Goal: Task Accomplishment & Management: Complete application form

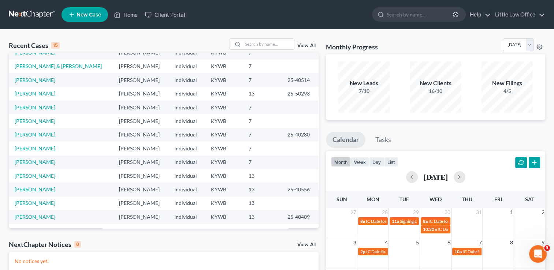
scroll to position [50, 0]
click at [283, 45] on input "search" at bounding box center [268, 44] width 51 height 11
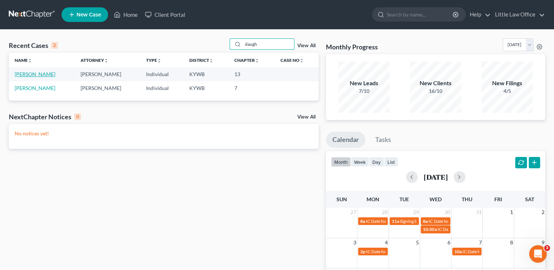
type input "daugh"
click at [40, 75] on link "[PERSON_NAME]" at bounding box center [35, 74] width 41 height 6
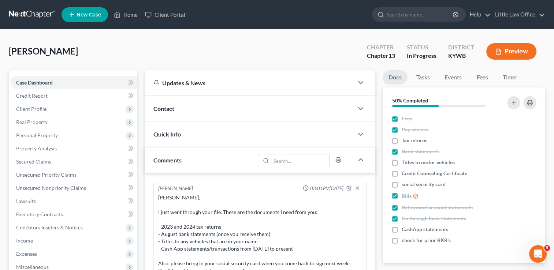
scroll to position [198, 0]
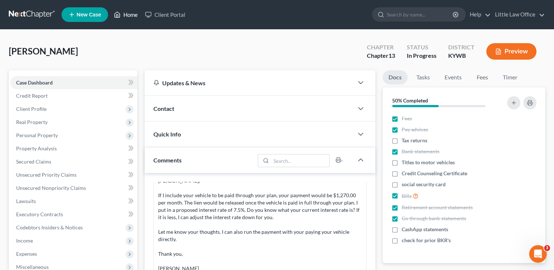
click at [127, 16] on link "Home" at bounding box center [125, 14] width 31 height 13
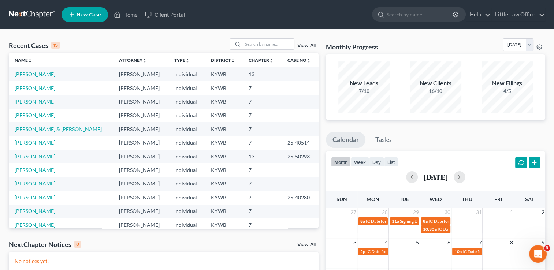
click at [311, 45] on link "View All" at bounding box center [307, 45] width 18 height 5
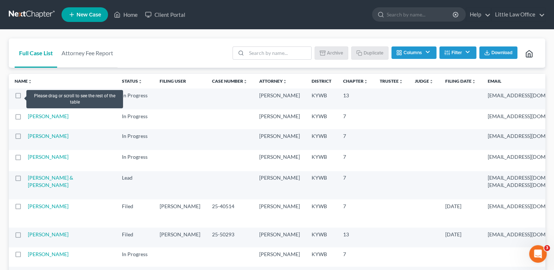
click at [25, 97] on label at bounding box center [25, 97] width 0 height 0
click at [28, 96] on input "checkbox" at bounding box center [30, 94] width 5 height 5
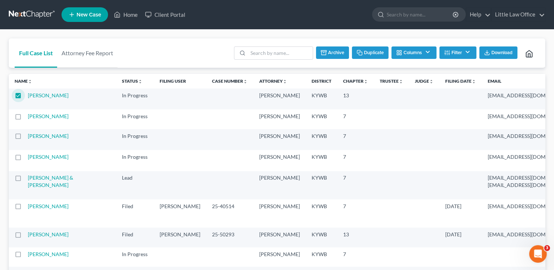
click at [372, 56] on button "Duplicate" at bounding box center [370, 53] width 37 height 12
checkbox input "false"
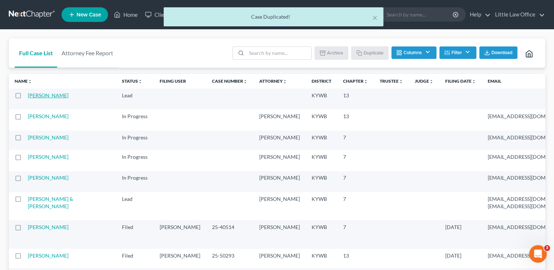
click at [38, 99] on link "[PERSON_NAME]" at bounding box center [48, 95] width 41 height 6
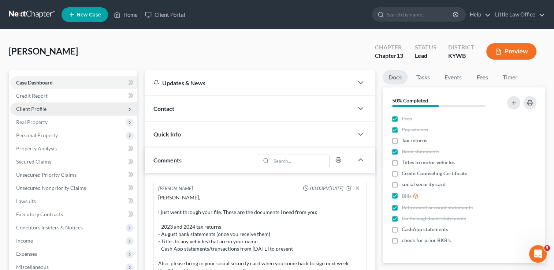
scroll to position [198, 0]
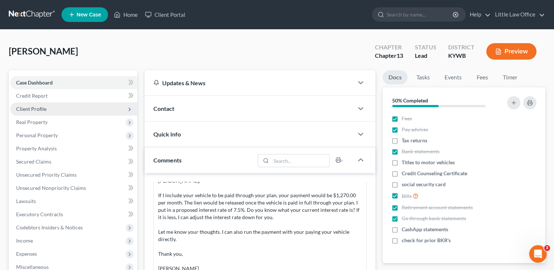
click at [42, 111] on span "Client Profile" at bounding box center [31, 109] width 30 height 6
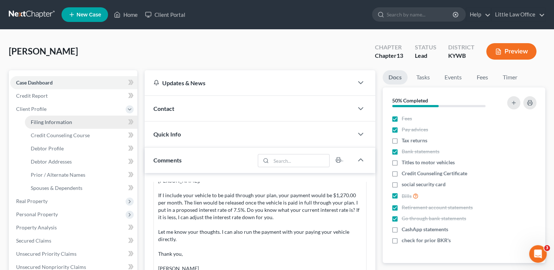
click at [69, 125] on span "Filing Information" at bounding box center [51, 122] width 41 height 6
select select "1"
select select "0"
select select "3"
select select "33"
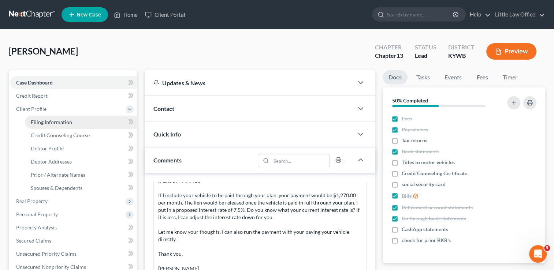
select select "0"
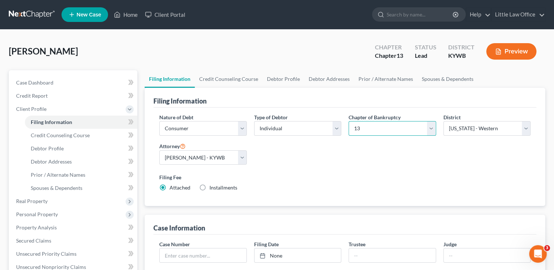
click at [384, 130] on select "Select 7 11 12 13" at bounding box center [392, 128] width 87 height 15
select select "0"
click at [349, 121] on select "Select 7 11 12 13" at bounding box center [392, 128] width 87 height 15
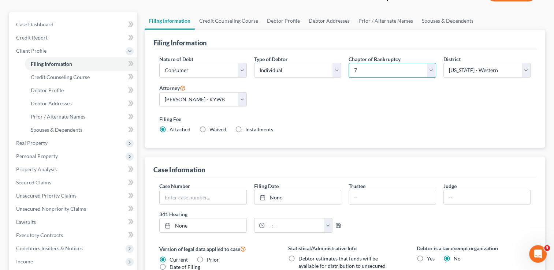
scroll to position [73, 0]
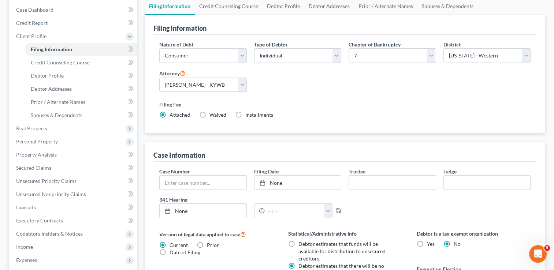
click at [303, 108] on div "Filing Fee Attached Waived Waived Installments Installments" at bounding box center [345, 110] width 372 height 18
click at [32, 245] on span "Income" at bounding box center [24, 247] width 17 height 6
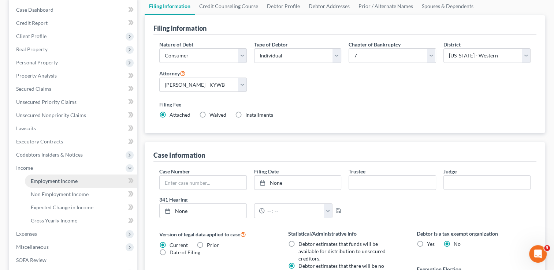
click at [60, 180] on span "Employment Income" at bounding box center [54, 181] width 47 height 6
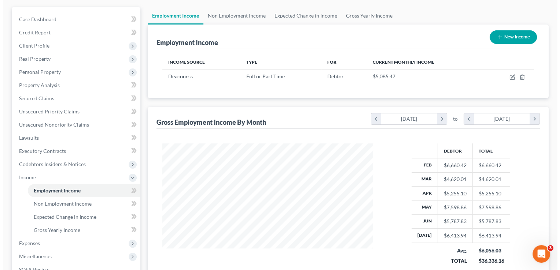
scroll to position [64, 0]
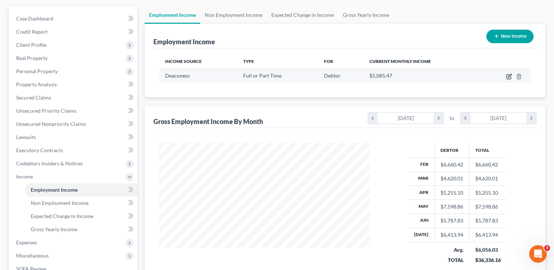
click at [511, 78] on icon "button" at bounding box center [509, 77] width 4 height 4
select select "0"
select select "15"
select select "2"
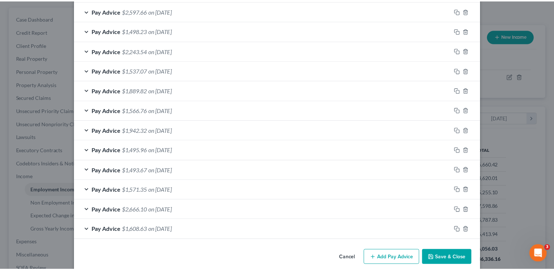
scroll to position [296, 0]
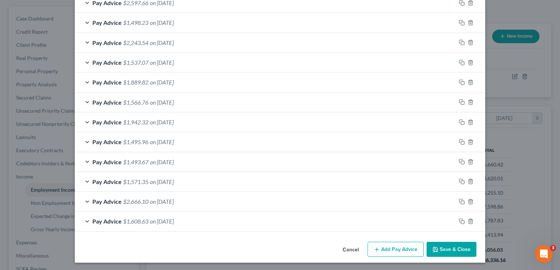
click at [446, 254] on button "Save & Close" at bounding box center [452, 249] width 50 height 15
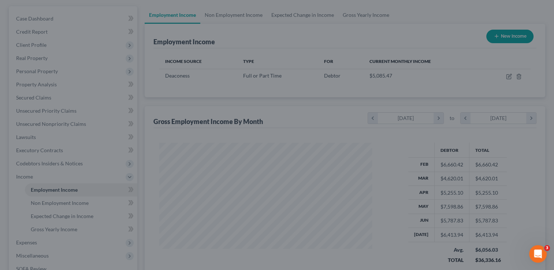
scroll to position [366334, 366240]
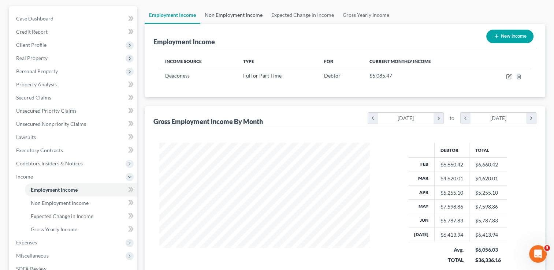
click at [237, 12] on link "Non Employment Income" at bounding box center [233, 15] width 67 height 18
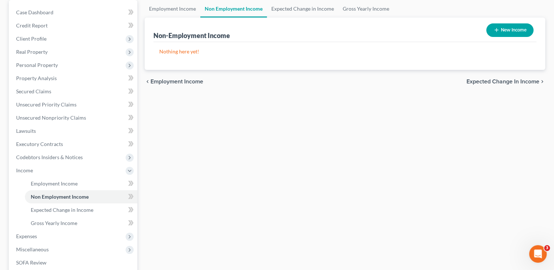
scroll to position [76, 0]
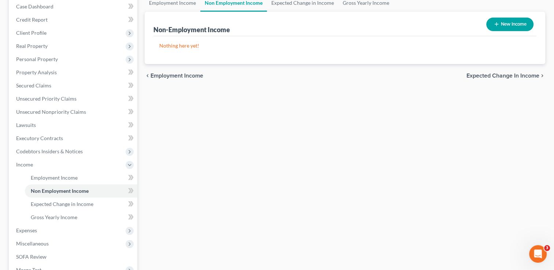
drag, startPoint x: 545, startPoint y: 156, endPoint x: 552, endPoint y: 169, distance: 14.6
click at [552, 169] on div "[PERSON_NAME] Upgraded Chapter Chapter 7 Status Lead District [GEOGRAPHIC_DATA]…" at bounding box center [277, 152] width 554 height 399
click at [45, 232] on span "Expenses" at bounding box center [73, 230] width 127 height 13
click at [42, 194] on link "Home" at bounding box center [81, 191] width 113 height 13
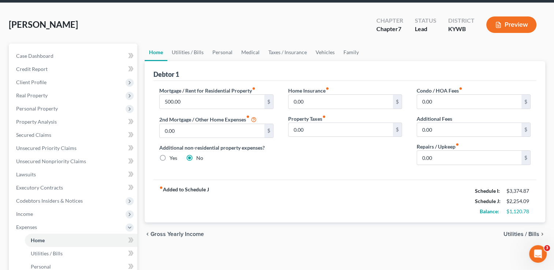
scroll to position [42, 0]
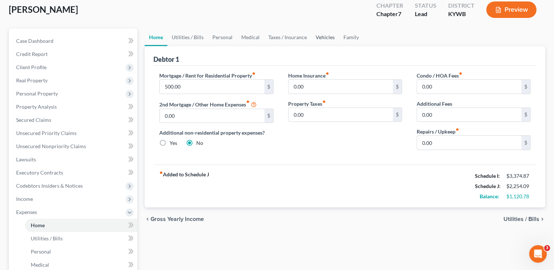
click at [320, 34] on link "Vehicles" at bounding box center [325, 38] width 28 height 18
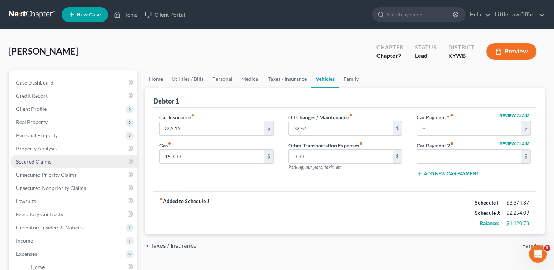
click at [45, 163] on span "Secured Claims" at bounding box center [33, 162] width 35 height 6
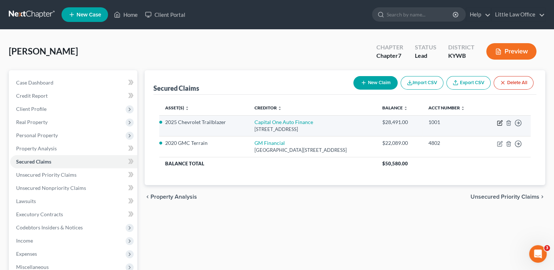
click at [499, 120] on icon "button" at bounding box center [500, 123] width 6 height 6
select select "4"
select select "0"
select select "2"
select select "0"
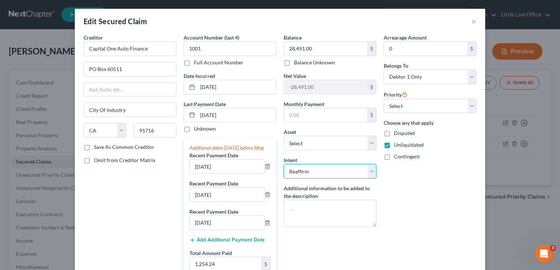
click at [332, 169] on select "Select Surrender Redeem Reaffirm Avoid Other" at bounding box center [330, 171] width 93 height 15
click at [321, 117] on input "text" at bounding box center [325, 115] width 83 height 14
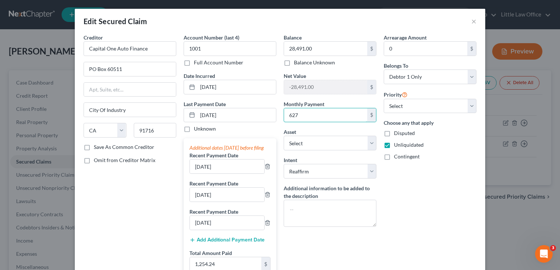
type input "627"
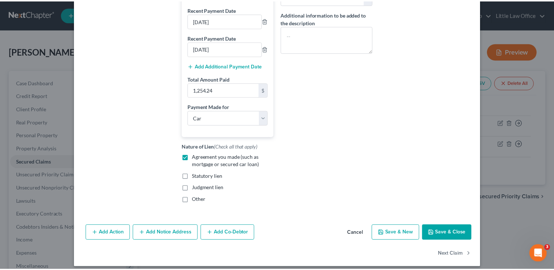
scroll to position [185, 0]
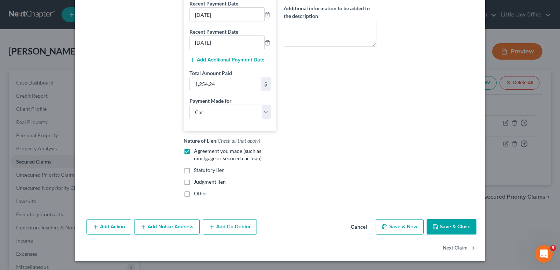
click at [450, 233] on button "Save & Close" at bounding box center [452, 227] width 50 height 15
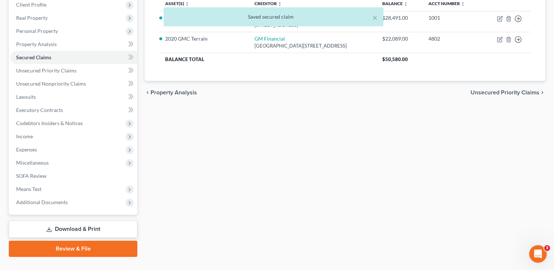
scroll to position [115, 0]
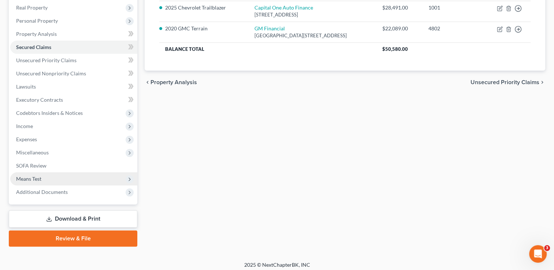
click at [38, 178] on span "Means Test" at bounding box center [28, 179] width 25 height 6
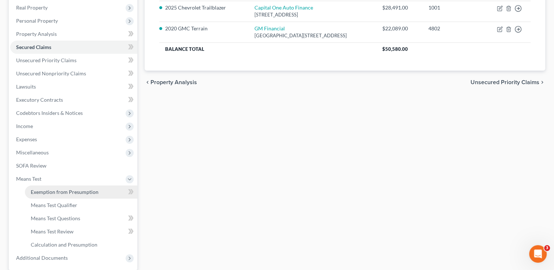
click at [38, 191] on span "Exemption from Presumption" at bounding box center [65, 192] width 68 height 6
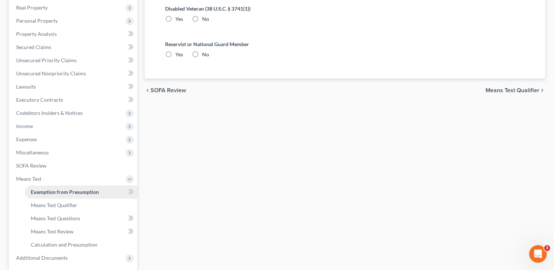
scroll to position [21, 0]
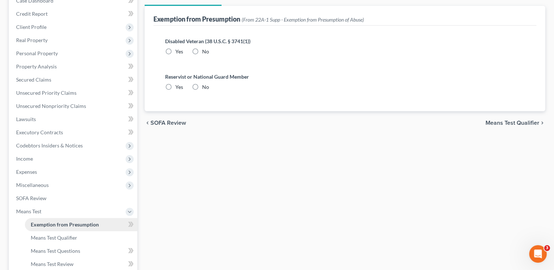
radio input "true"
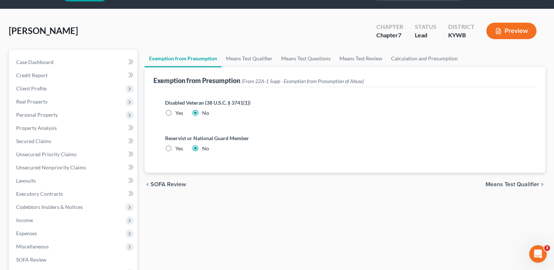
scroll to position [0, 0]
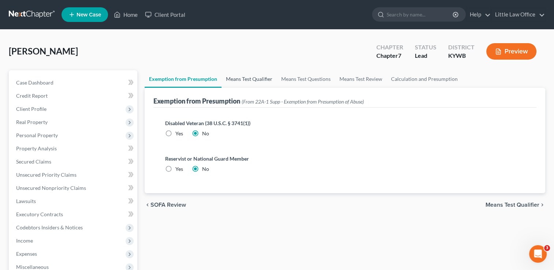
click at [263, 81] on link "Means Test Qualifier" at bounding box center [249, 79] width 55 height 18
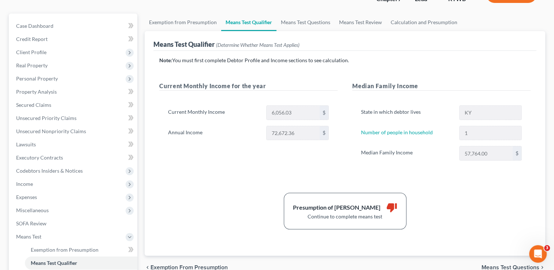
scroll to position [57, 0]
click at [431, 25] on link "Calculation and Presumption" at bounding box center [424, 22] width 75 height 18
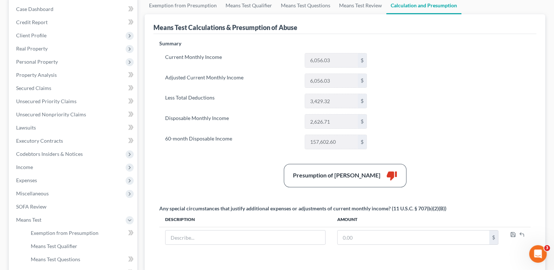
scroll to position [75, 0]
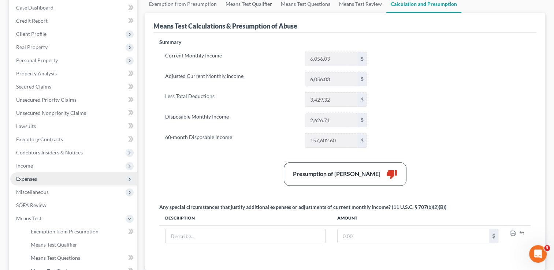
click at [31, 182] on span "Expenses" at bounding box center [73, 179] width 127 height 13
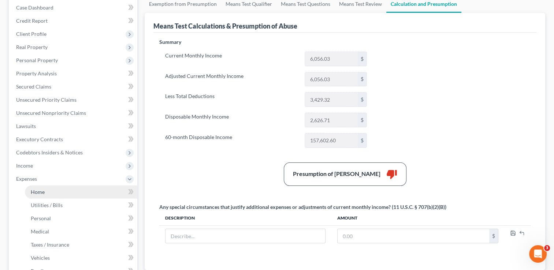
click at [37, 192] on span "Home" at bounding box center [38, 192] width 14 height 6
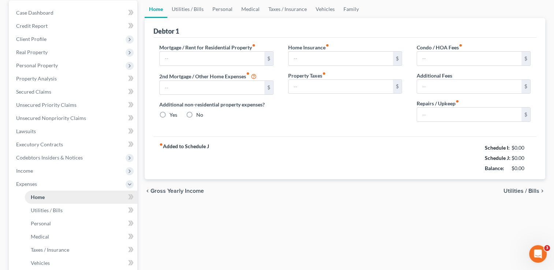
type input "500.00"
type input "0.00"
radio input "true"
type input "0.00"
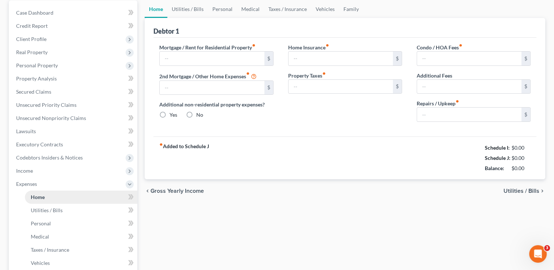
type input "0.00"
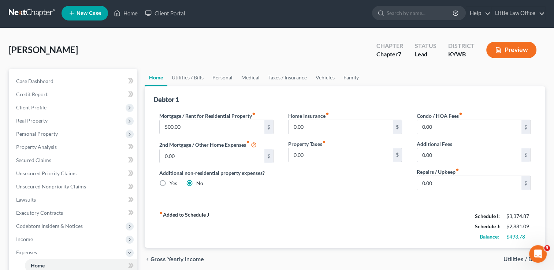
scroll to position [3, 0]
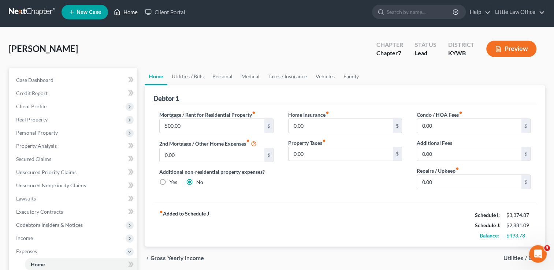
click at [137, 12] on link "Home" at bounding box center [125, 11] width 31 height 13
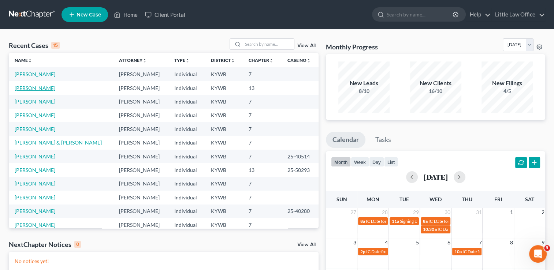
click at [40, 86] on link "[PERSON_NAME]" at bounding box center [35, 88] width 41 height 6
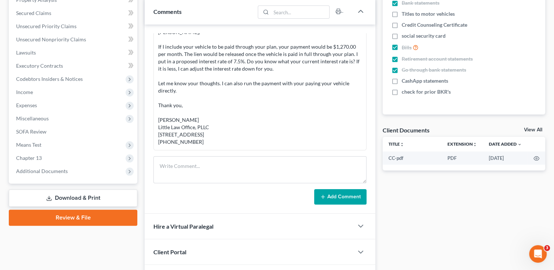
scroll to position [154, 0]
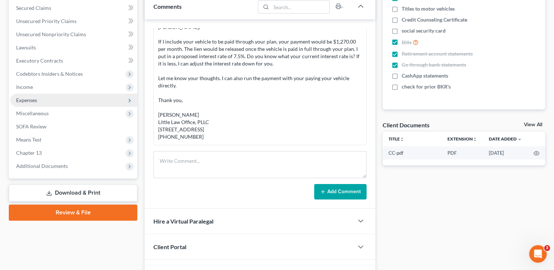
click at [56, 102] on span "Expenses" at bounding box center [73, 100] width 127 height 13
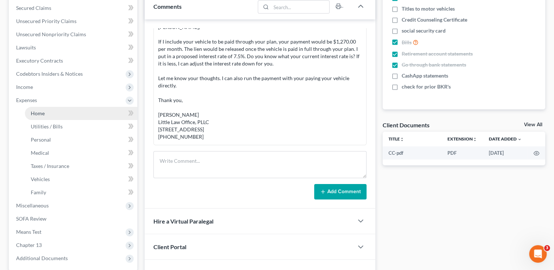
click at [51, 114] on link "Home" at bounding box center [81, 113] width 113 height 13
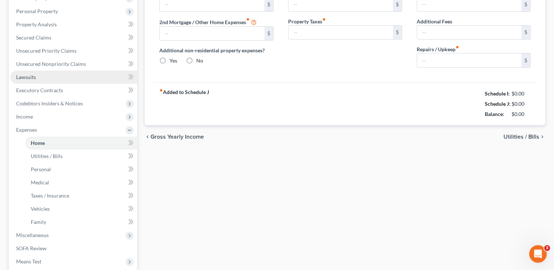
type input "500.00"
type input "0.00"
radio input "true"
type input "0.00"
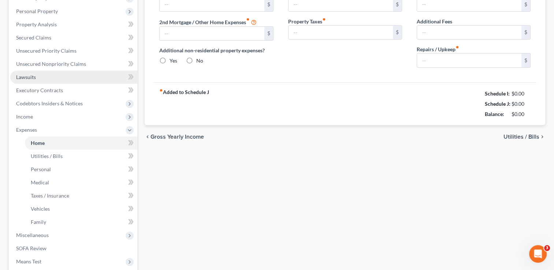
type input "0.00"
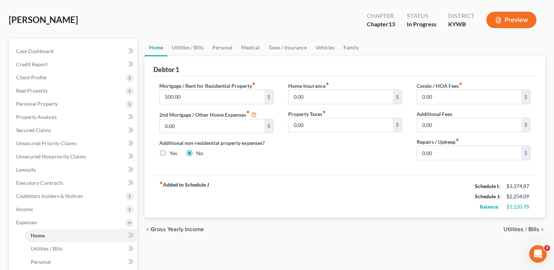
scroll to position [38, 0]
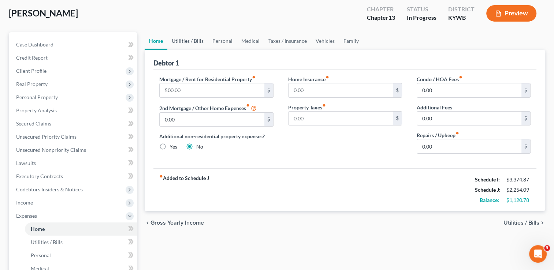
click at [189, 45] on link "Utilities / Bills" at bounding box center [187, 41] width 41 height 18
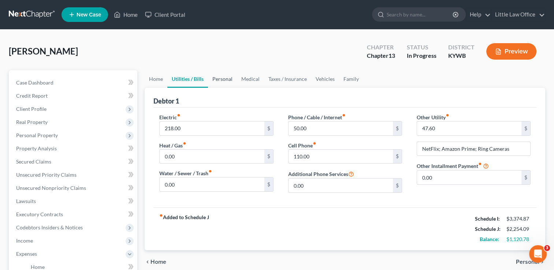
click at [219, 78] on link "Personal" at bounding box center [222, 79] width 29 height 18
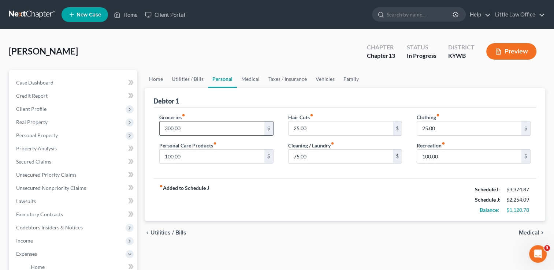
click at [198, 130] on input "300.00" at bounding box center [212, 129] width 104 height 14
type input "350"
click at [195, 156] on input "100.00" at bounding box center [212, 157] width 104 height 14
click at [197, 164] on div "Groceries fiber_manual_record 350 $ Personal Care Products fiber_manual_record …" at bounding box center [216, 142] width 129 height 56
click at [252, 79] on link "Medical" at bounding box center [250, 79] width 27 height 18
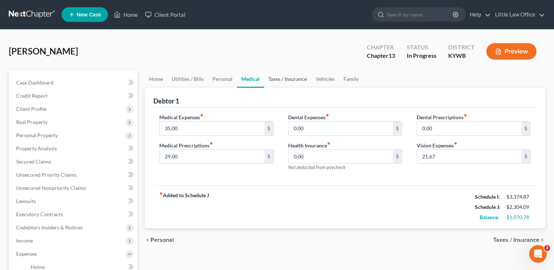
click at [285, 79] on link "Taxes / Insurance" at bounding box center [287, 79] width 47 height 18
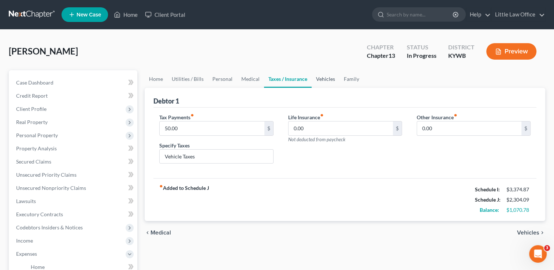
click at [329, 81] on link "Vehicles" at bounding box center [326, 79] width 28 height 18
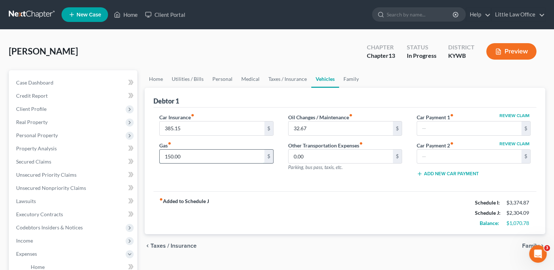
click at [198, 153] on input "150.00" at bounding box center [212, 157] width 104 height 14
type input "200"
click at [350, 80] on link "Family" at bounding box center [351, 79] width 24 height 18
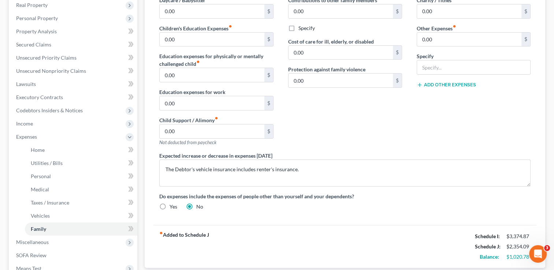
scroll to position [118, 0]
click at [548, 188] on div "Home Utilities / Bills Personal Medical Taxes / Insurance Vehicles Family Debto…" at bounding box center [345, 150] width 408 height 397
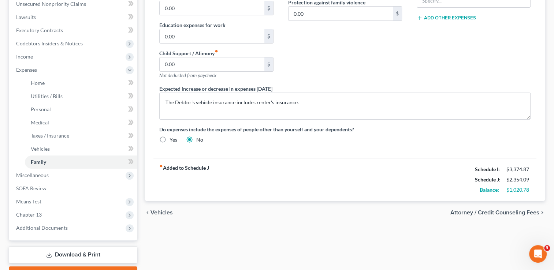
scroll to position [185, 0]
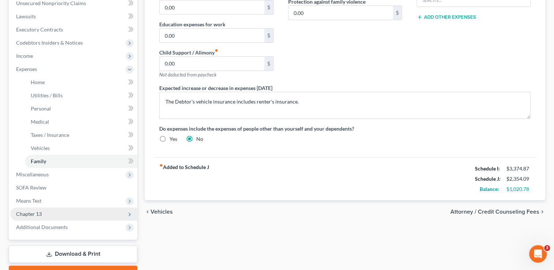
click at [29, 214] on span "Chapter 13" at bounding box center [29, 214] width 26 height 6
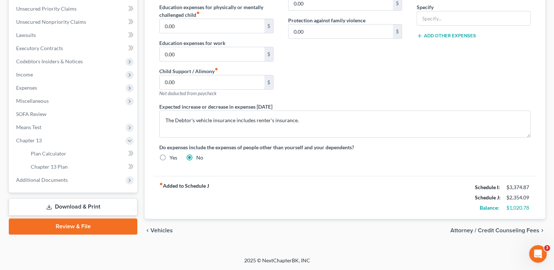
scroll to position [165, 0]
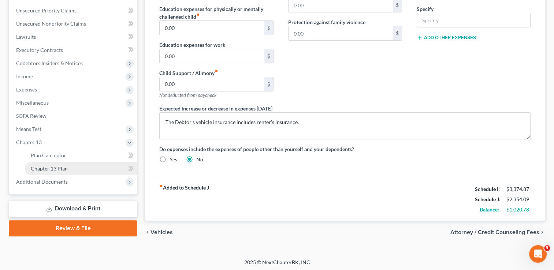
click at [50, 171] on span "Chapter 13 Plan" at bounding box center [49, 169] width 37 height 6
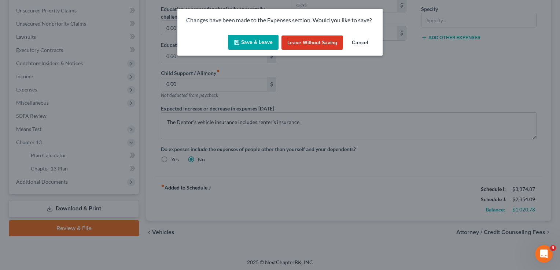
click at [249, 42] on button "Save & Leave" at bounding box center [253, 42] width 51 height 15
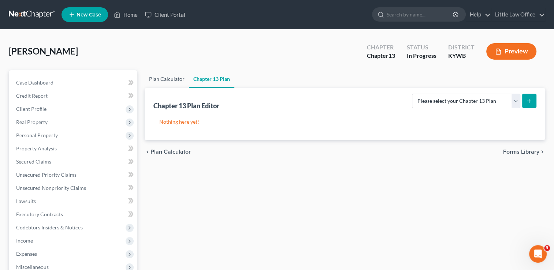
click at [167, 81] on link "Plan Calculator" at bounding box center [167, 79] width 44 height 18
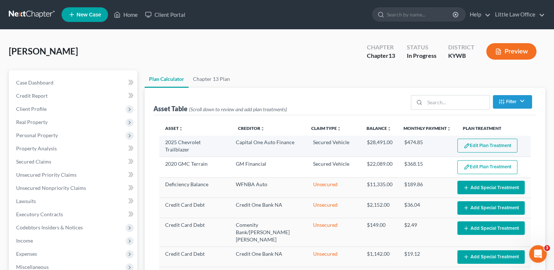
select select "59"
click at [476, 149] on button "Edit Plan Treatment" at bounding box center [488, 146] width 60 height 14
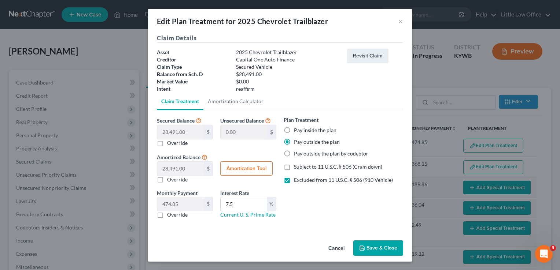
click at [294, 130] on label "Pay inside the plan" at bounding box center [315, 130] width 43 height 7
click at [297, 130] on input "Pay inside the plan" at bounding box center [299, 129] width 5 height 5
radio input "true"
click at [258, 170] on button "Amortization Tool" at bounding box center [246, 169] width 52 height 15
type input "28,491.00"
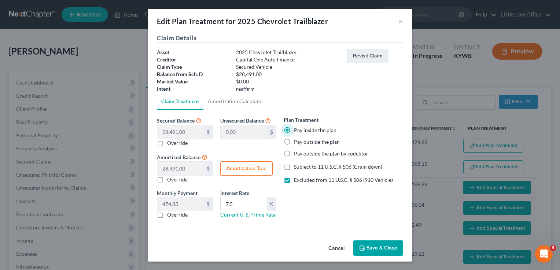
type input "7.5"
type input "60"
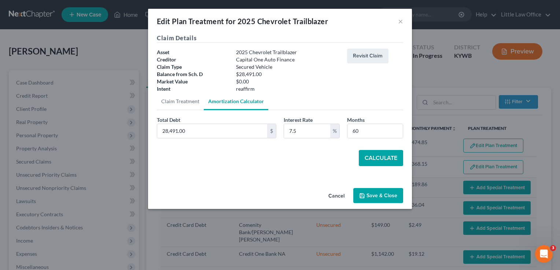
click at [376, 162] on button "Calculate" at bounding box center [381, 158] width 44 height 16
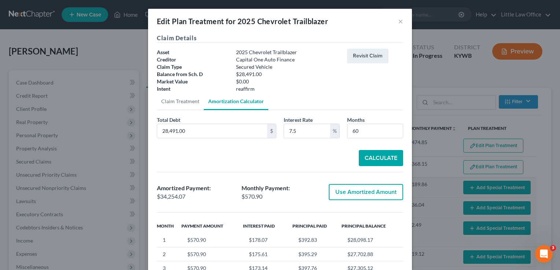
click at [347, 196] on button "Use Amortized Amount" at bounding box center [366, 192] width 74 height 16
checkbox input "true"
type input "570.90"
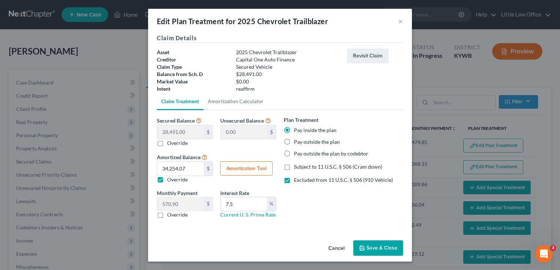
click at [394, 251] on button "Save & Close" at bounding box center [378, 248] width 50 height 15
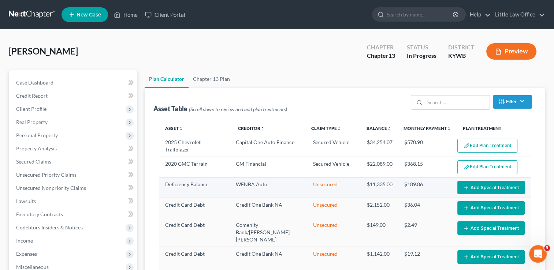
select select "59"
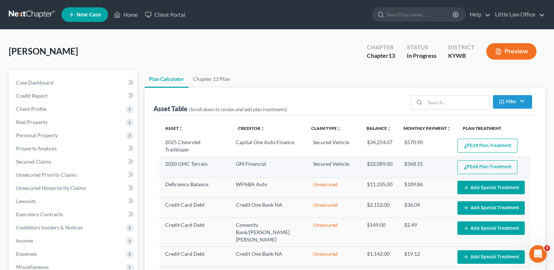
click at [486, 169] on button "Edit Plan Treatment" at bounding box center [488, 168] width 60 height 14
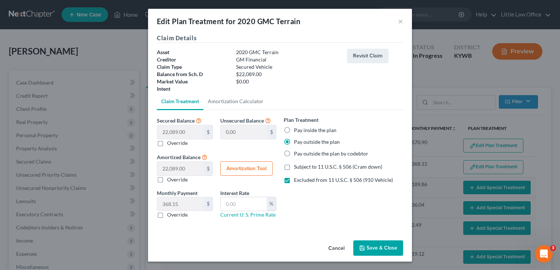
click at [391, 250] on button "Save & Close" at bounding box center [378, 248] width 50 height 15
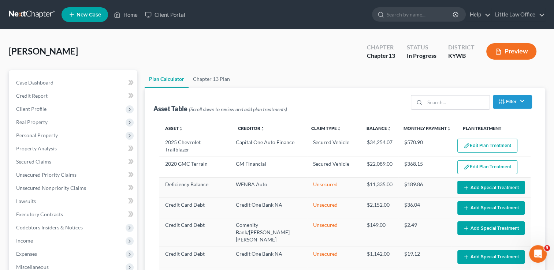
select select "59"
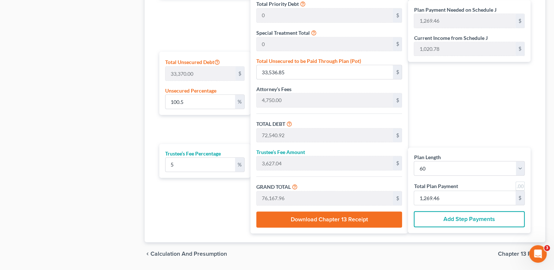
scroll to position [420, 0]
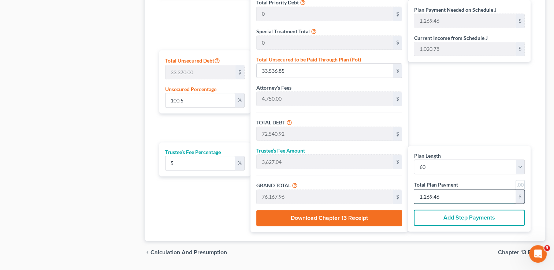
click at [454, 199] on input "1,269.46" at bounding box center [465, 197] width 102 height 14
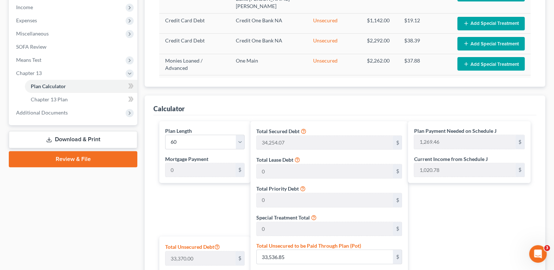
scroll to position [230, 0]
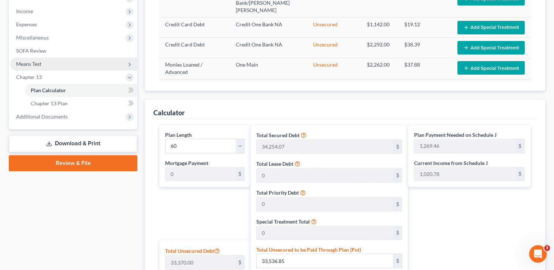
click at [40, 67] on span "Means Test" at bounding box center [28, 64] width 25 height 6
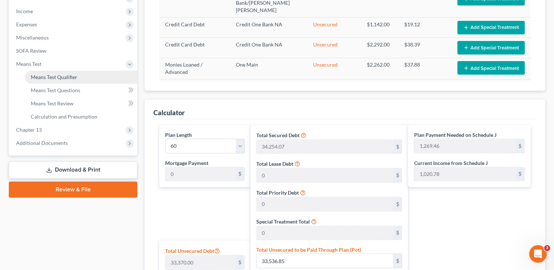
click at [44, 77] on span "Means Test Qualifier" at bounding box center [54, 77] width 47 height 6
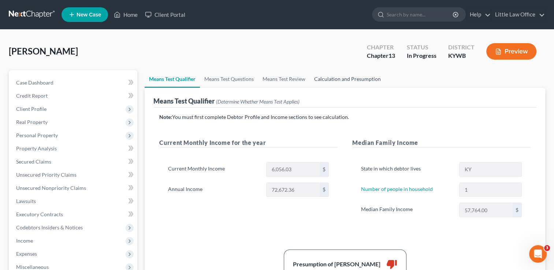
click at [343, 82] on link "Calculation and Presumption" at bounding box center [347, 79] width 75 height 18
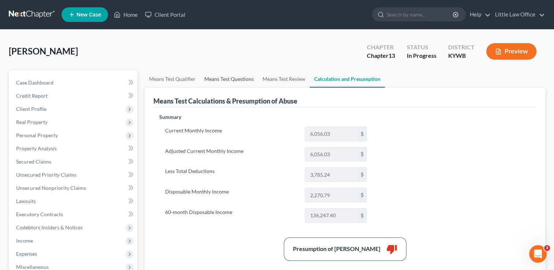
click at [216, 78] on link "Means Test Questions" at bounding box center [229, 79] width 58 height 18
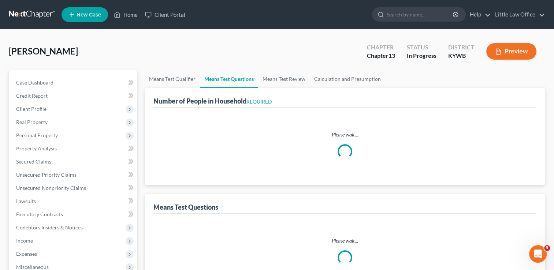
select select "1"
select select "60"
select select "1"
select select "60"
select select "0"
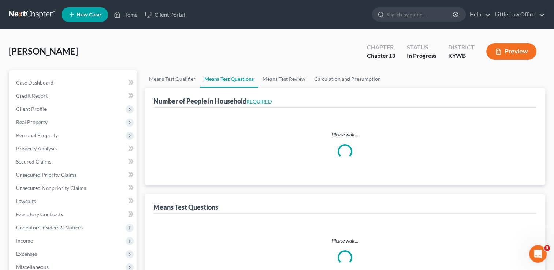
select select "2"
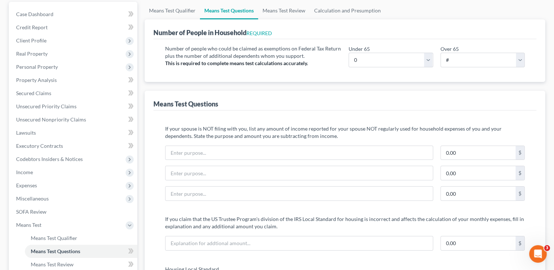
scroll to position [84, 0]
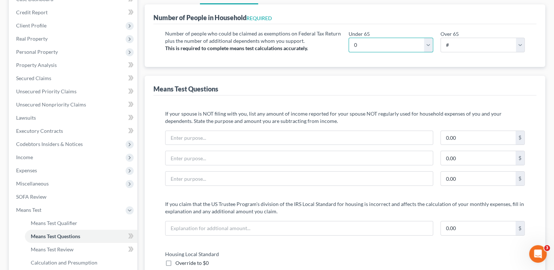
click at [370, 39] on select "# 0 1 2 3 4 5 6 7 8 9 10" at bounding box center [391, 45] width 84 height 15
select select "1"
click at [349, 38] on select "# 0 1 2 3 4 5 6 7 8 9 10" at bounding box center [391, 45] width 84 height 15
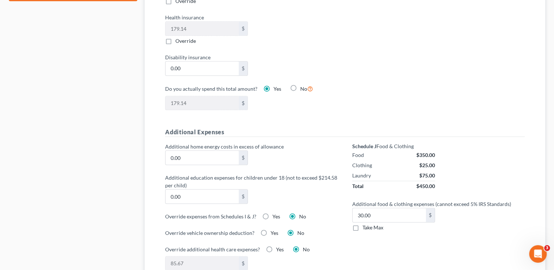
scroll to position [428, 0]
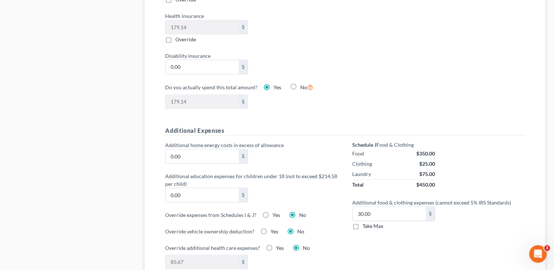
click at [363, 226] on label "Take Max" at bounding box center [373, 226] width 21 height 7
click at [366, 226] on input "Take Max" at bounding box center [368, 225] width 5 height 5
checkbox input "true"
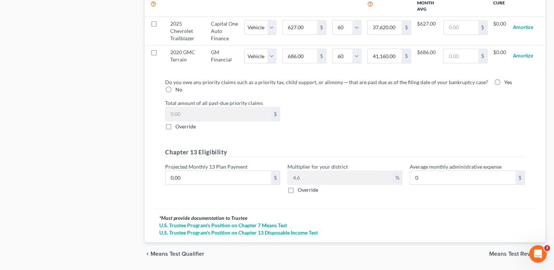
scroll to position [800, 0]
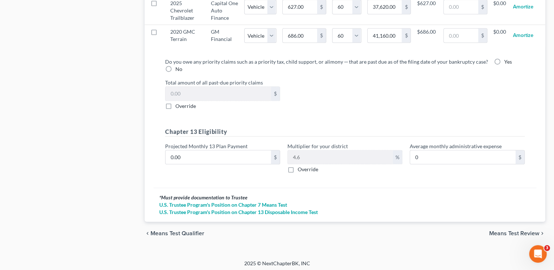
click at [520, 235] on div "chevron_left Means Test Qualifier Means Test Review chevron_right" at bounding box center [345, 233] width 401 height 23
click at [519, 231] on span "Means Test Review" at bounding box center [515, 234] width 50 height 6
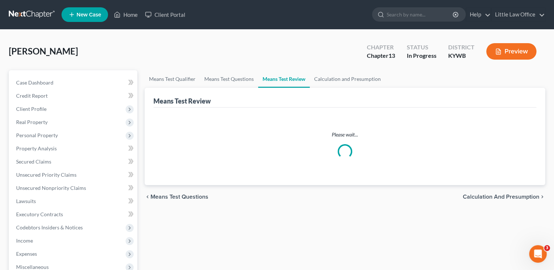
click at [509, 195] on span "Calculation and Presumption" at bounding box center [501, 197] width 77 height 6
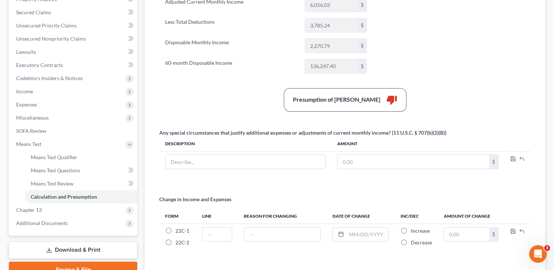
scroll to position [147, 0]
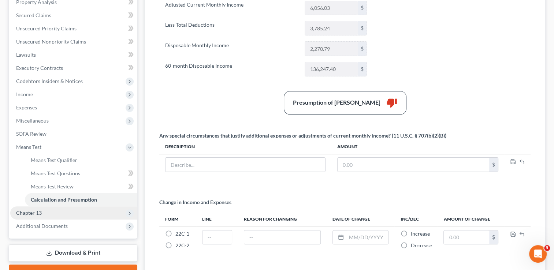
click at [34, 215] on span "Chapter 13" at bounding box center [29, 213] width 26 height 6
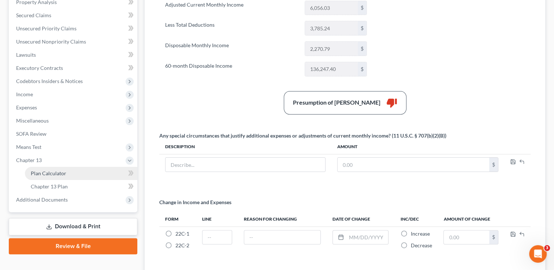
click at [60, 173] on span "Plan Calculator" at bounding box center [49, 173] width 36 height 6
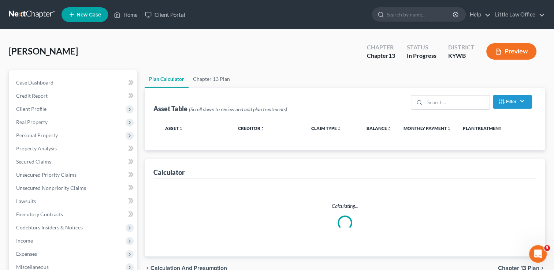
select select "59"
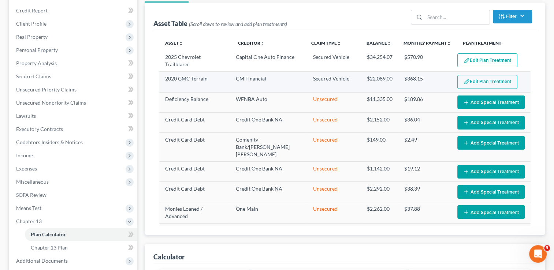
click at [489, 80] on button "Edit Plan Treatment" at bounding box center [488, 82] width 60 height 14
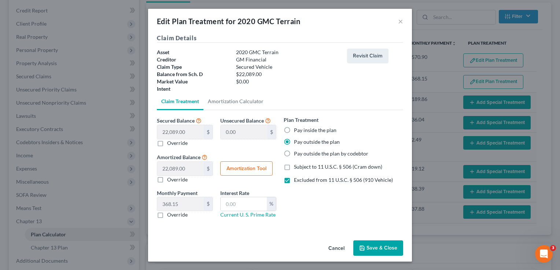
click at [366, 247] on button "Save & Close" at bounding box center [378, 248] width 50 height 15
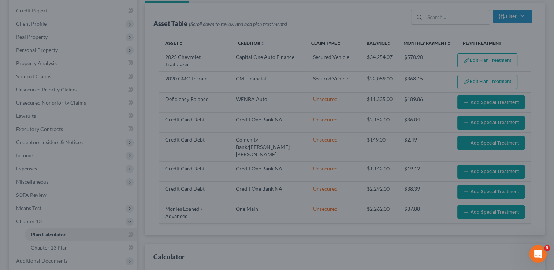
select select "59"
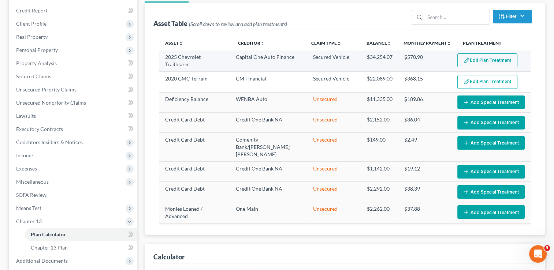
click at [467, 61] on button "Edit Plan Treatment" at bounding box center [488, 61] width 60 height 14
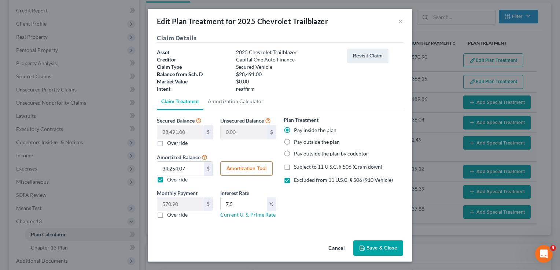
click at [306, 143] on label "Pay outside the plan" at bounding box center [317, 142] width 46 height 7
click at [302, 143] on input "Pay outside the plan" at bounding box center [299, 141] width 5 height 5
radio input "true"
click at [245, 204] on input "7.5" at bounding box center [244, 205] width 46 height 14
type input "7"
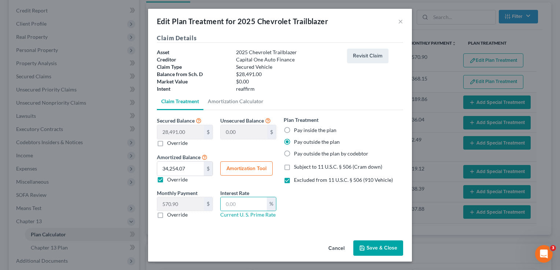
click at [167, 180] on label "Override" at bounding box center [177, 179] width 21 height 7
click at [170, 180] on input "Override" at bounding box center [172, 178] width 5 height 5
checkbox input "false"
type input "474.85"
click at [384, 242] on button "Save & Close" at bounding box center [378, 248] width 50 height 15
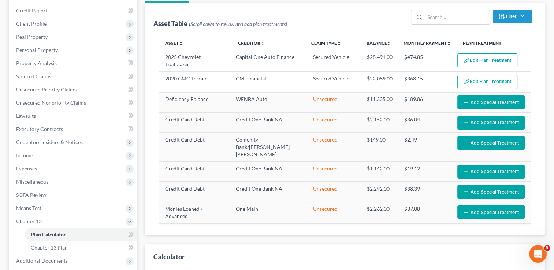
select select "59"
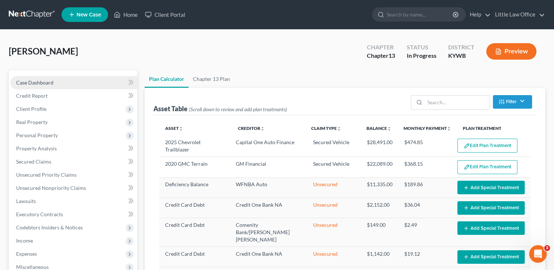
click at [67, 80] on link "Case Dashboard" at bounding box center [73, 82] width 127 height 13
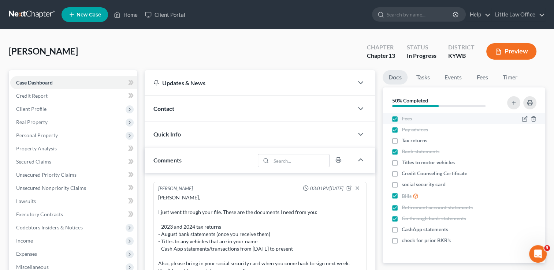
scroll to position [198, 0]
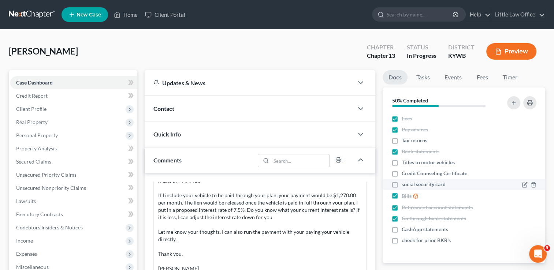
click at [402, 185] on label "social security card" at bounding box center [424, 184] width 44 height 7
click at [405, 185] on input "social security card" at bounding box center [407, 183] width 5 height 5
checkbox input "true"
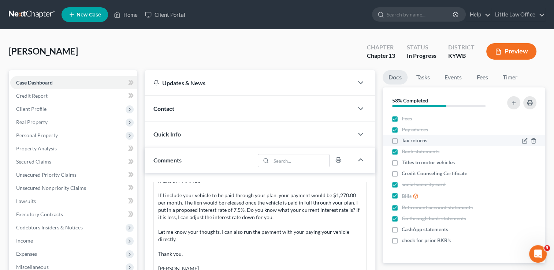
click at [402, 141] on label "Tax returns" at bounding box center [415, 140] width 26 height 7
click at [405, 141] on input "Tax returns" at bounding box center [407, 139] width 5 height 5
checkbox input "true"
click at [402, 231] on label "CashApp statements" at bounding box center [425, 229] width 47 height 7
click at [405, 231] on input "CashApp statements" at bounding box center [407, 228] width 5 height 5
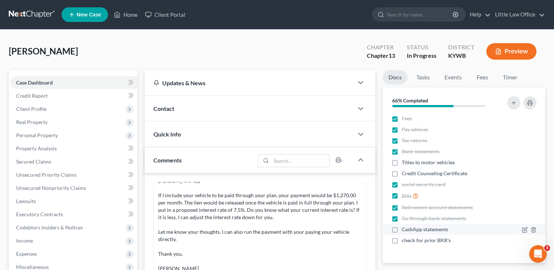
checkbox input "true"
click at [402, 174] on label "Credit Counseling Certificate" at bounding box center [435, 173] width 66 height 7
click at [405, 174] on input "Credit Counseling Certificate" at bounding box center [407, 172] width 5 height 5
checkbox input "true"
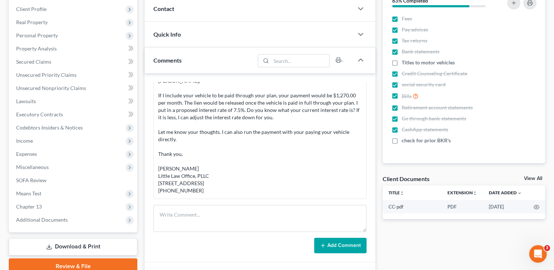
scroll to position [107, 0]
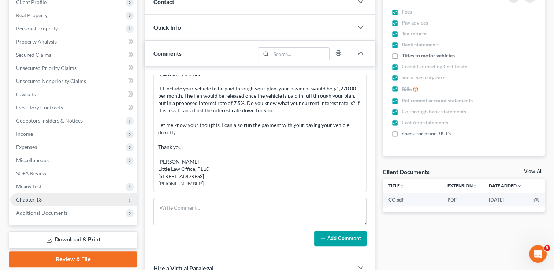
click at [78, 198] on span "Chapter 13" at bounding box center [73, 199] width 127 height 13
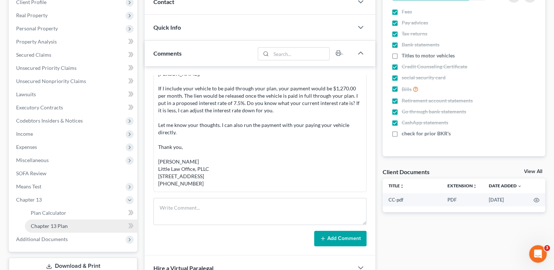
click at [60, 224] on span "Chapter 13 Plan" at bounding box center [49, 226] width 37 height 6
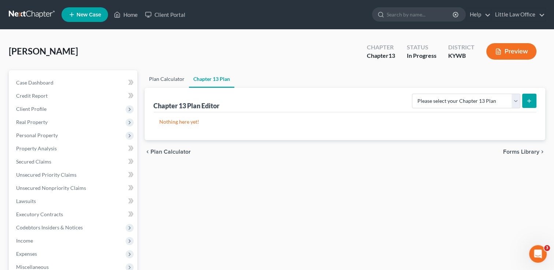
click at [160, 81] on link "Plan Calculator" at bounding box center [167, 79] width 44 height 18
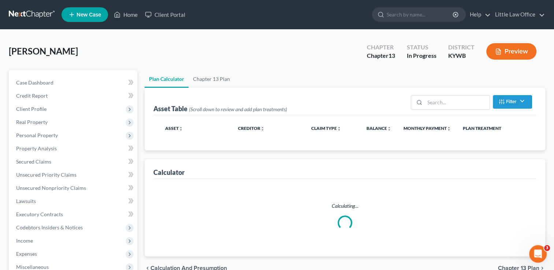
select select "59"
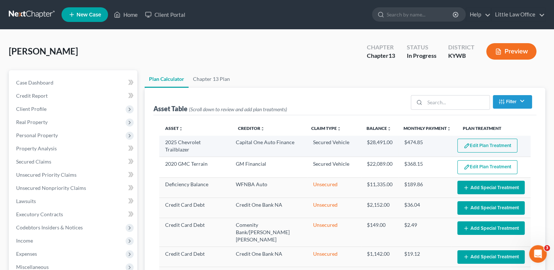
click at [502, 144] on button "Edit Plan Treatment" at bounding box center [488, 146] width 60 height 14
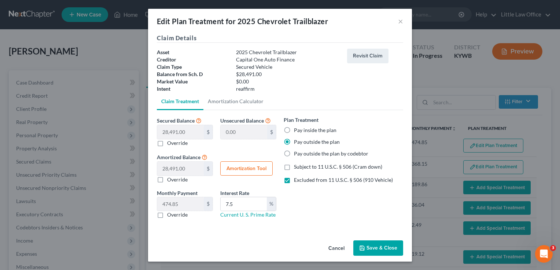
click at [295, 132] on label "Pay inside the plan" at bounding box center [315, 130] width 43 height 7
click at [297, 132] on input "Pay inside the plan" at bounding box center [299, 129] width 5 height 5
radio input "true"
click at [237, 163] on button "Amortization Tool" at bounding box center [246, 169] width 52 height 15
type input "28,491.00"
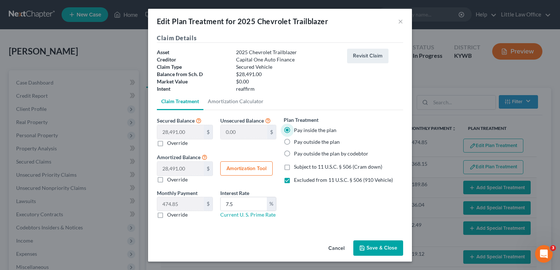
type input "7.5"
type input "60"
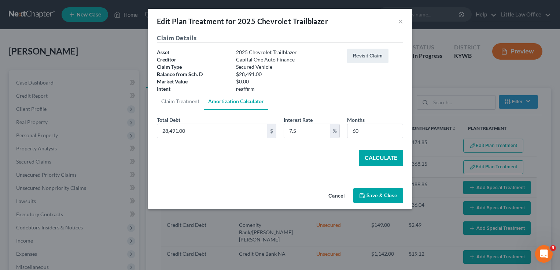
click at [377, 155] on button "Calculate" at bounding box center [381, 158] width 44 height 16
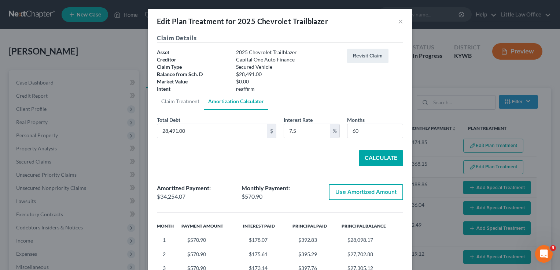
click at [370, 193] on button "Use Amortized Amount" at bounding box center [366, 192] width 74 height 16
checkbox input "true"
type input "570.90"
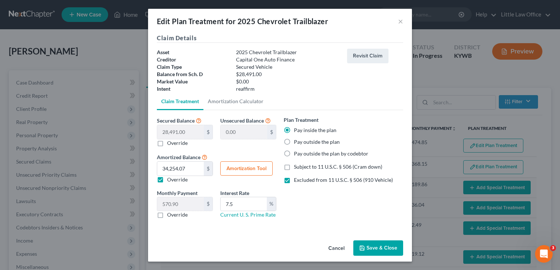
click at [384, 246] on button "Save & Close" at bounding box center [378, 248] width 50 height 15
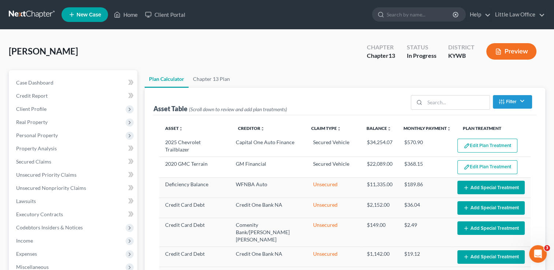
select select "59"
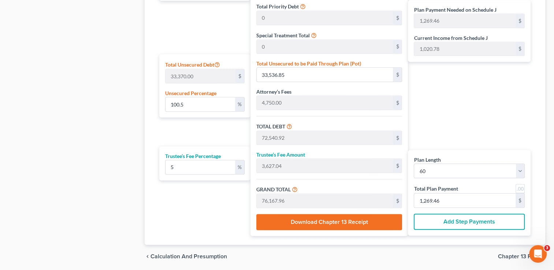
scroll to position [418, 0]
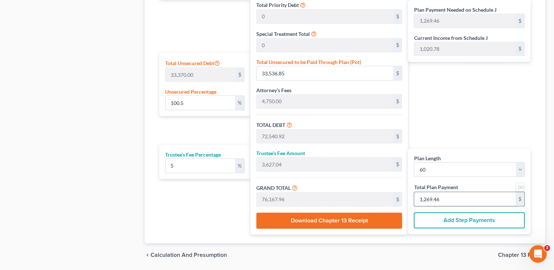
click at [477, 198] on input "1,269.46" at bounding box center [465, 199] width 102 height 14
type input "0"
type input "57.14"
type input "2.85"
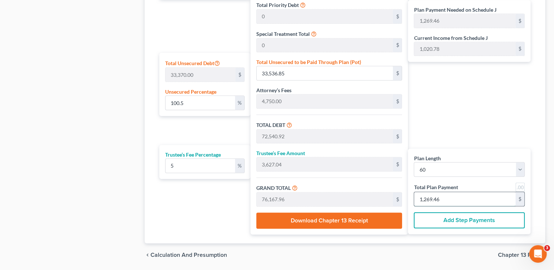
type input "60.00"
type input "1"
type input "685.71"
type input "34.28"
type input "720.00"
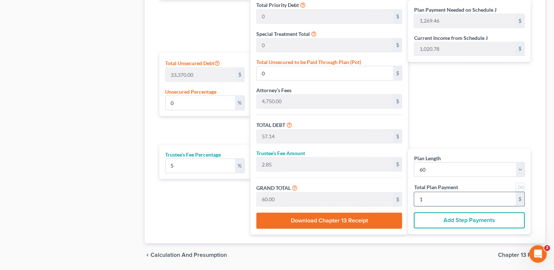
type input "12"
type input "7,257.14"
type input "362.85"
type input "7,620.00"
type input "127"
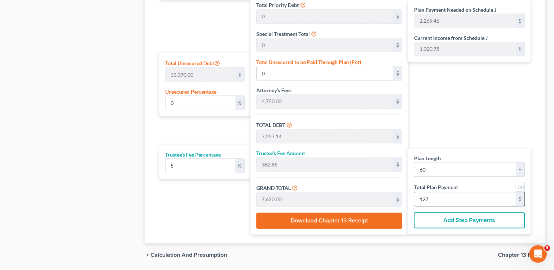
type input "100.59"
type input "33,567.35"
type input "72,571.42"
type input "3,628.57"
type input "76,200.00"
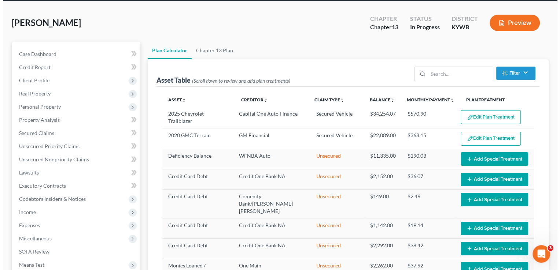
scroll to position [0, 0]
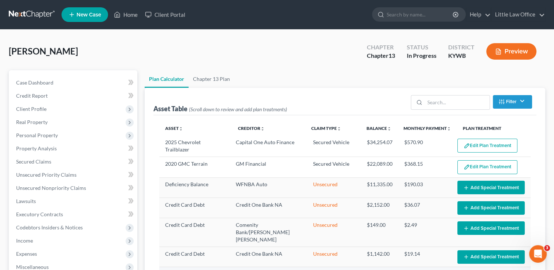
type input "1,270"
click at [211, 81] on link "Chapter 13 Plan" at bounding box center [212, 79] width 46 height 18
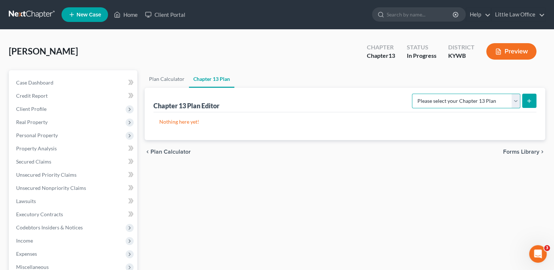
click at [459, 104] on select "Please select your Chapter 13 Plan National Form Plan - Official Form 113" at bounding box center [466, 101] width 108 height 15
select select "0"
click at [415, 94] on select "Please select your Chapter 13 Plan National Form Plan - Official Form 113" at bounding box center [466, 101] width 108 height 15
click at [528, 98] on icon "submit" at bounding box center [530, 101] width 6 height 6
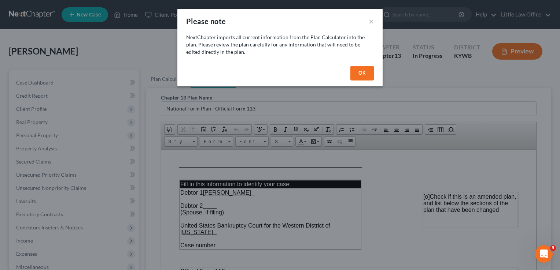
click at [361, 72] on button "OK" at bounding box center [361, 73] width 23 height 15
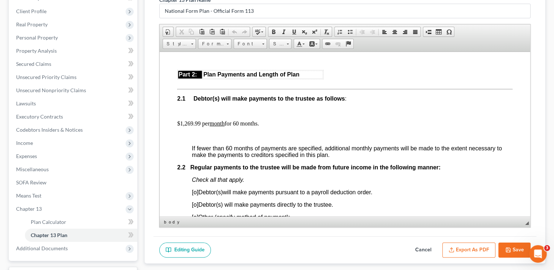
scroll to position [401, 0]
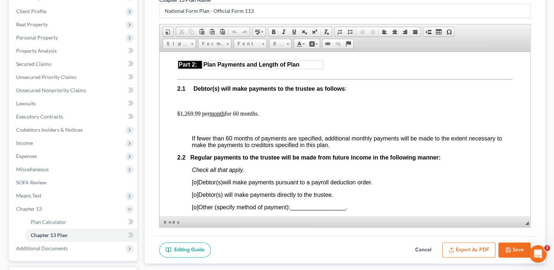
click at [188, 117] on p "$1,269.99 per month for 60 months." at bounding box center [345, 113] width 336 height 7
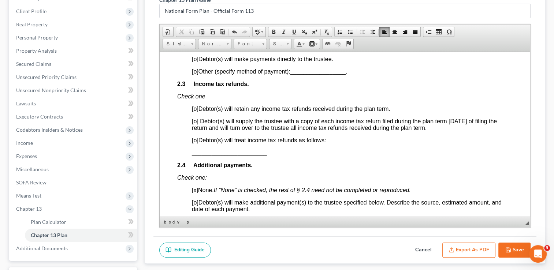
scroll to position [500, 0]
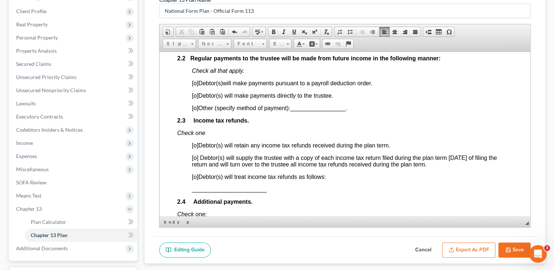
click at [194, 111] on span "[o]" at bounding box center [195, 108] width 7 height 6
click at [312, 111] on span "_________________" at bounding box center [317, 108] width 55 height 6
click at [291, 33] on span at bounding box center [294, 32] width 6 height 6
click at [198, 148] on span "[o]" at bounding box center [195, 145] width 7 height 6
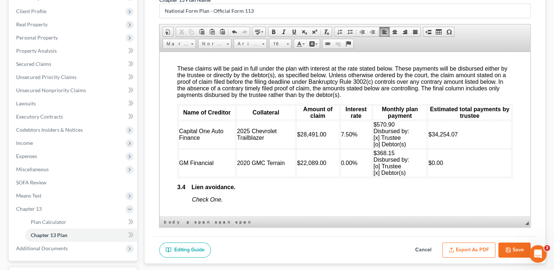
scroll to position [998, 0]
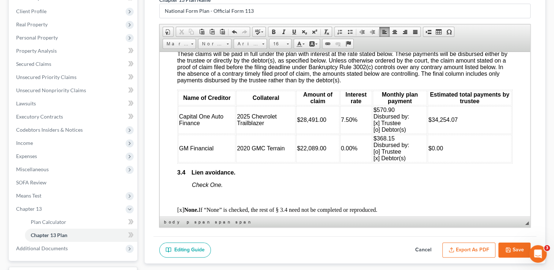
click at [380, 161] on span "$368.15 Disbursed by: [o] Trustee [x] Debtor(s)" at bounding box center [392, 148] width 36 height 26
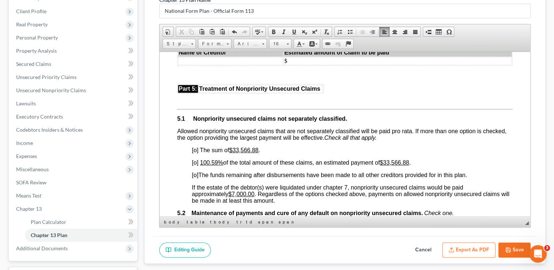
scroll to position [1511, 0]
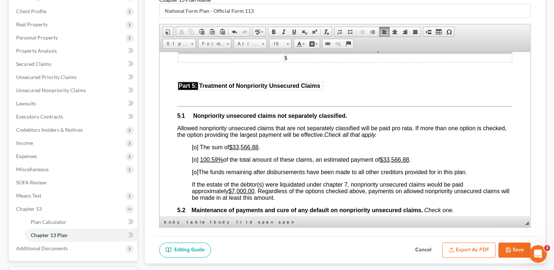
click at [194, 163] on span "[o]" at bounding box center [195, 159] width 7 height 6
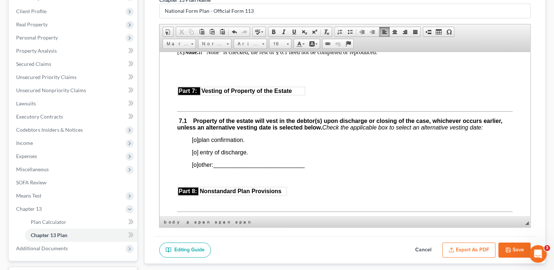
scroll to position [1853, 0]
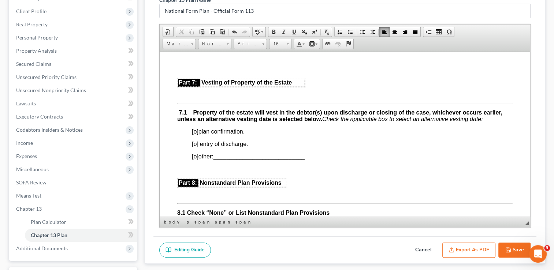
click at [195, 134] on span "[o]" at bounding box center [195, 131] width 7 height 6
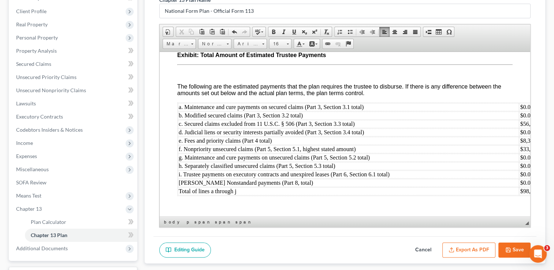
scroll to position [2385, 0]
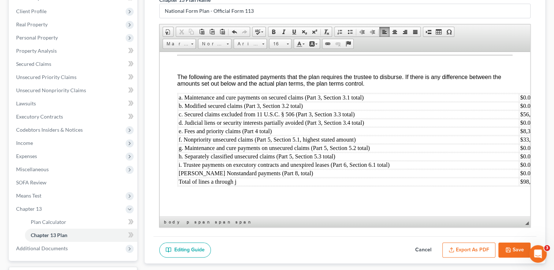
click at [511, 247] on icon "button" at bounding box center [509, 250] width 6 height 6
select select "0"
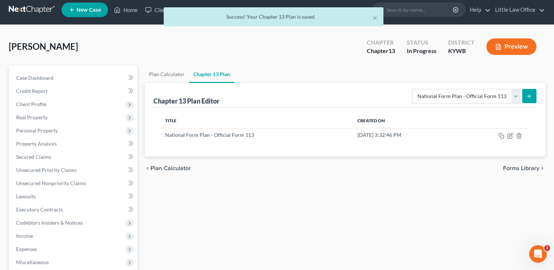
scroll to position [0, 0]
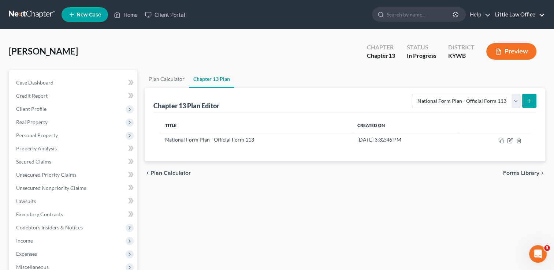
click at [538, 14] on link "Little Law Office" at bounding box center [519, 14] width 54 height 13
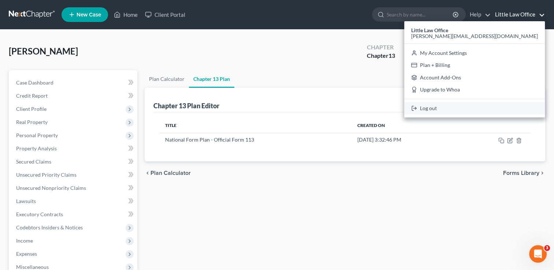
click at [507, 106] on link "Log out" at bounding box center [475, 108] width 141 height 12
